Goal: Use online tool/utility: Utilize a website feature to perform a specific function

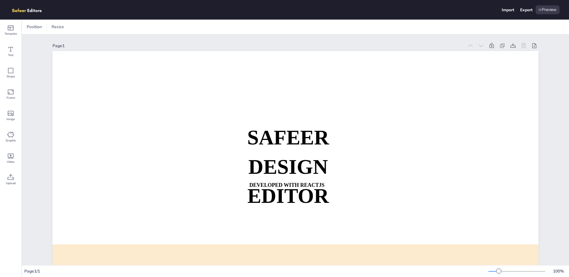
click at [497, 10] on div "Import Export Preview" at bounding box center [284, 10] width 569 height 20
click at [511, 11] on div "Import" at bounding box center [508, 10] width 12 height 6
click at [259, 188] on strong "DEVELOPED WITH REACTJS" at bounding box center [286, 185] width 75 height 6
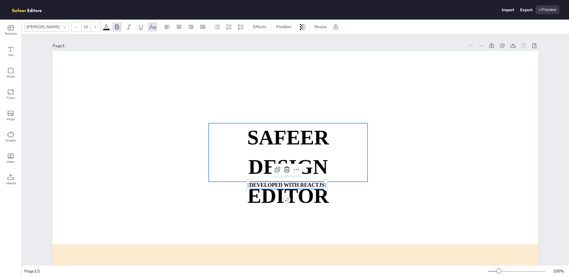
type input "70"
click at [263, 196] on strong "DESIGN EDITOR" at bounding box center [289, 181] width 82 height 52
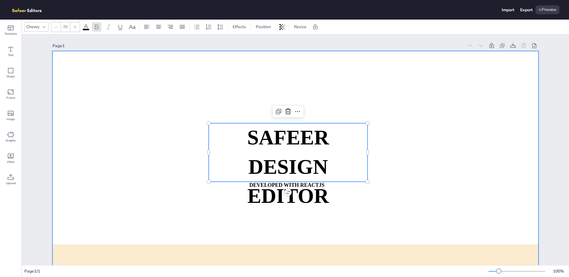
click at [139, 184] on div at bounding box center [295, 188] width 486 height 274
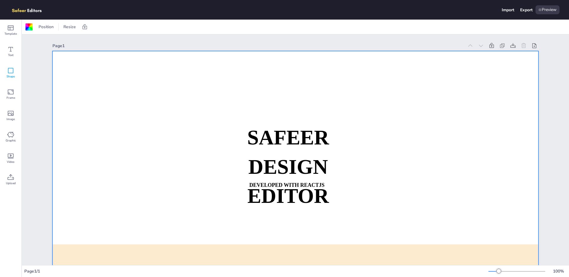
click at [12, 69] on icon at bounding box center [10, 70] width 7 height 7
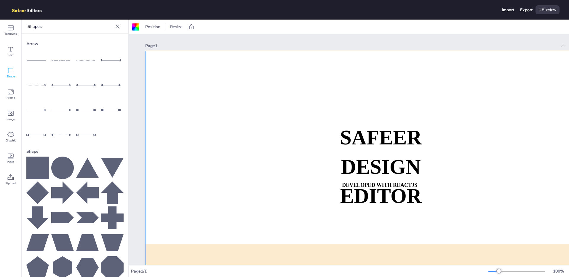
click at [105, 161] on icon at bounding box center [112, 168] width 23 height 20
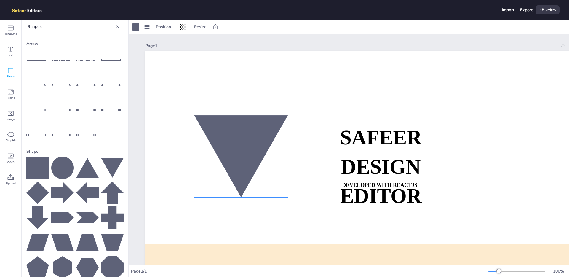
drag, startPoint x: 408, startPoint y: 197, endPoint x: 219, endPoint y: 126, distance: 202.1
click at [219, 126] on div at bounding box center [241, 156] width 94 height 82
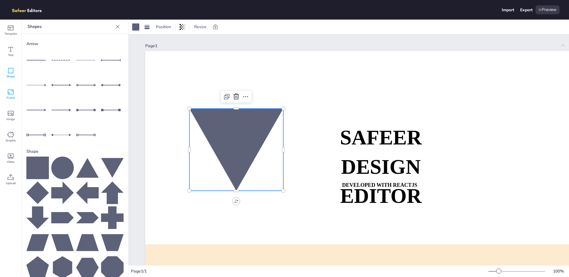
click at [11, 93] on icon at bounding box center [10, 91] width 7 height 7
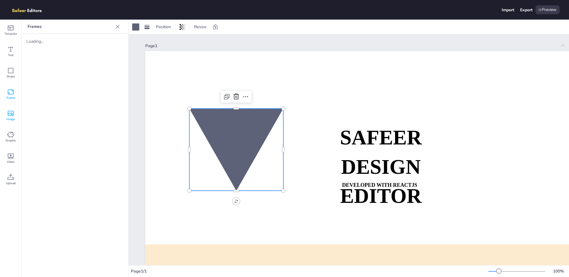
click at [12, 114] on icon at bounding box center [10, 113] width 7 height 7
click at [14, 135] on icon at bounding box center [10, 134] width 7 height 7
click at [12, 158] on icon at bounding box center [11, 156] width 6 height 5
click at [10, 180] on icon at bounding box center [10, 177] width 7 height 7
click at [66, 43] on div "Upload" at bounding box center [74, 44] width 97 height 10
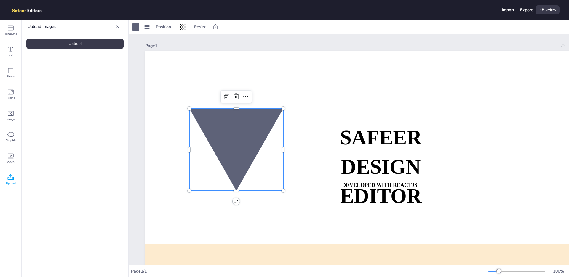
click at [116, 28] on icon at bounding box center [118, 27] width 6 height 6
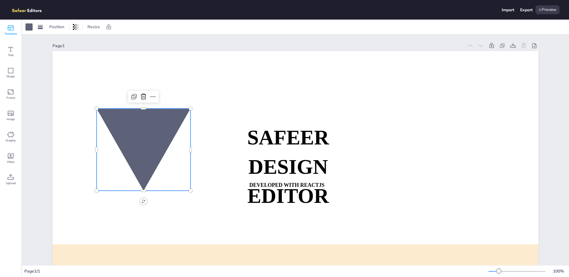
click at [12, 29] on icon at bounding box center [10, 27] width 7 height 7
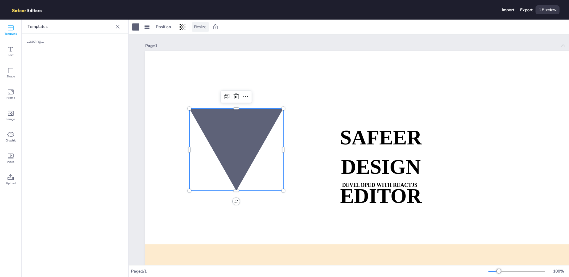
click at [200, 28] on span "Resize" at bounding box center [200, 27] width 15 height 6
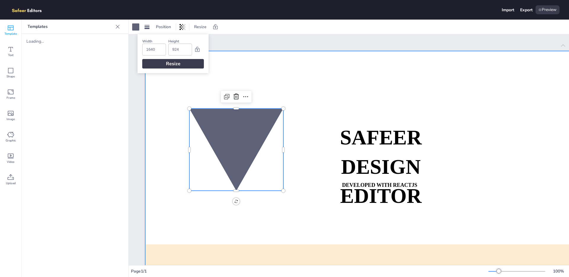
click at [372, 90] on div at bounding box center [388, 188] width 486 height 274
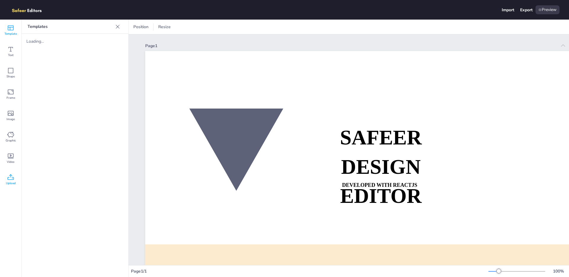
click at [9, 184] on span "Upload" at bounding box center [11, 183] width 10 height 5
click at [8, 160] on span "Video" at bounding box center [11, 162] width 8 height 5
click at [6, 78] on div "Shape" at bounding box center [10, 72] width 21 height 21
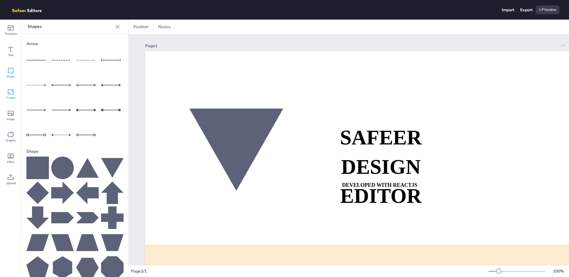
click at [8, 98] on span "Frame" at bounding box center [11, 97] width 9 height 5
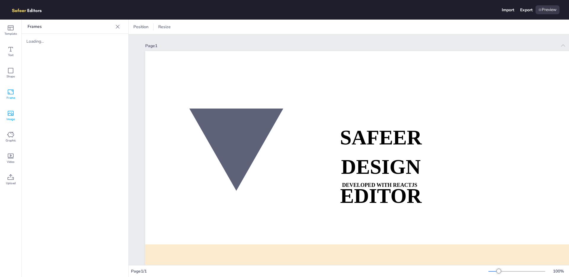
click at [11, 115] on icon at bounding box center [10, 113] width 7 height 7
click at [11, 134] on icon at bounding box center [10, 134] width 7 height 7
click at [30, 9] on img at bounding box center [29, 9] width 41 height 9
click at [118, 28] on icon at bounding box center [118, 27] width 6 height 6
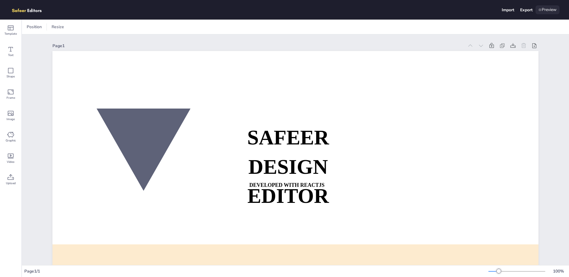
click at [544, 8] on div "Preview" at bounding box center [548, 9] width 24 height 9
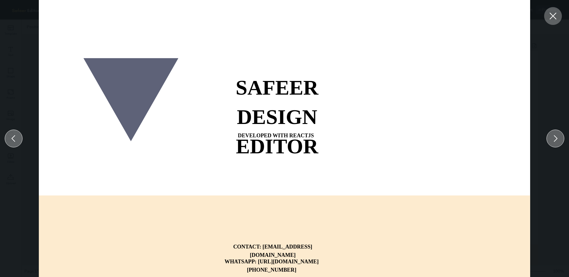
click at [555, 135] on icon at bounding box center [555, 138] width 9 height 9
click at [554, 11] on icon at bounding box center [553, 16] width 11 height 11
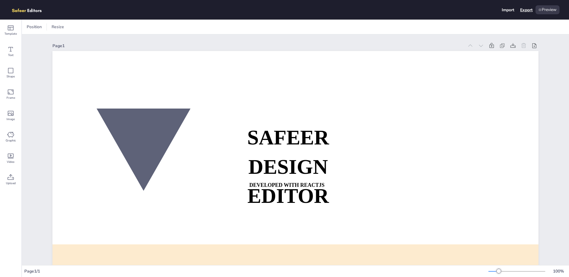
click at [527, 10] on div "Export" at bounding box center [526, 10] width 12 height 6
click at [9, 71] on icon at bounding box center [10, 70] width 7 height 7
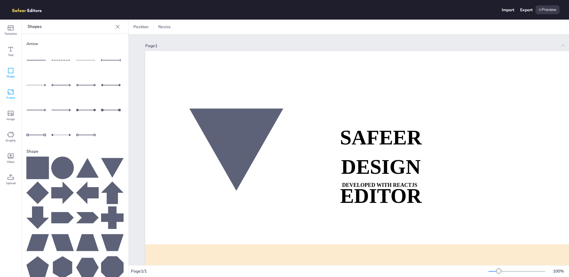
click at [11, 90] on icon at bounding box center [11, 92] width 6 height 5
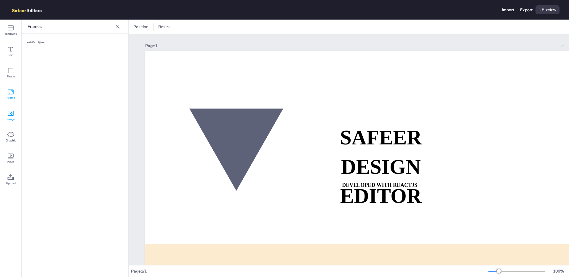
click at [9, 107] on div "Image" at bounding box center [10, 115] width 21 height 21
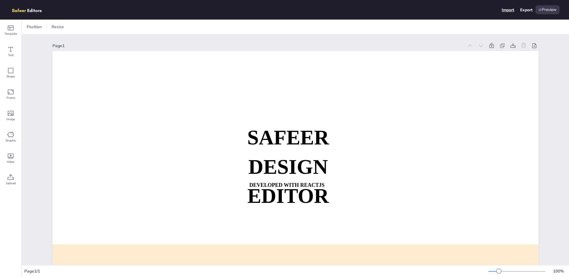
click at [511, 11] on div "Import" at bounding box center [508, 10] width 12 height 6
